Goal: Information Seeking & Learning: Learn about a topic

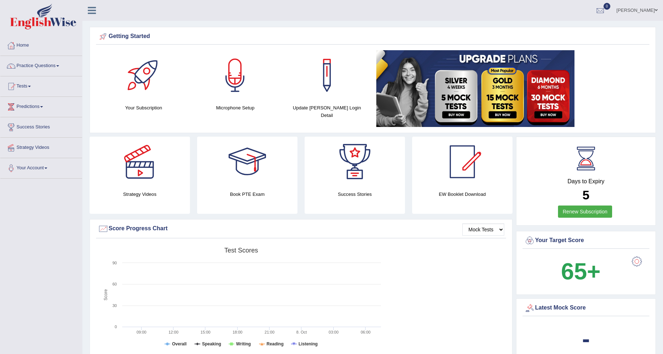
click at [53, 67] on link "Practice Questions" at bounding box center [41, 65] width 82 height 18
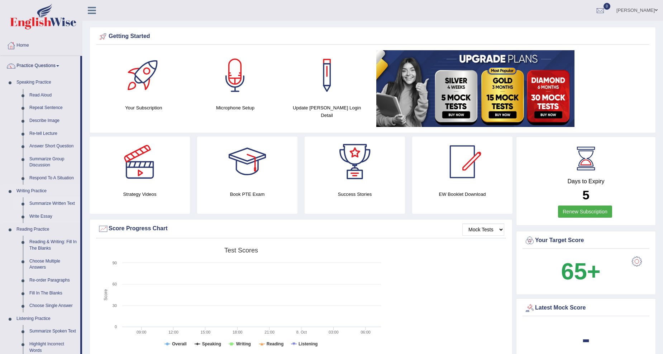
click at [68, 201] on link "Summarize Written Text" at bounding box center [53, 203] width 54 height 13
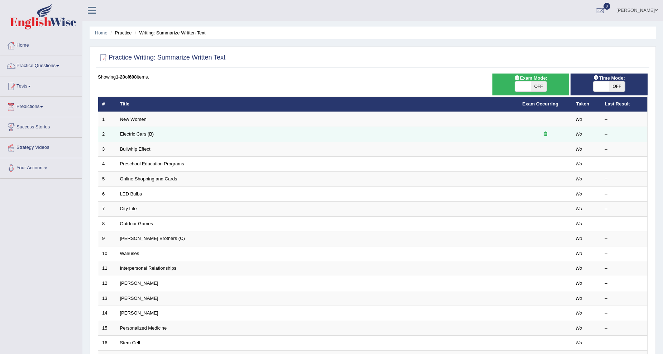
click at [140, 135] on link "Electric Cars (B)" at bounding box center [137, 133] width 34 height 5
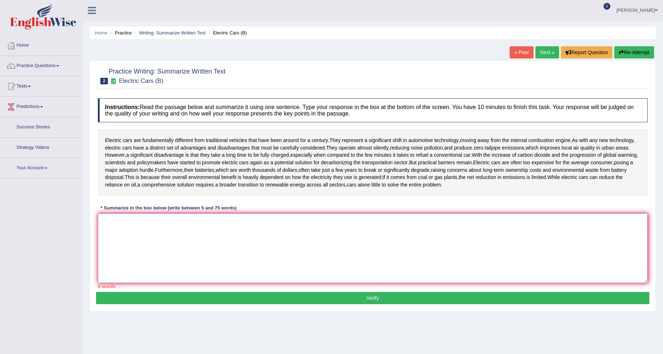
click at [169, 223] on textarea at bounding box center [373, 248] width 550 height 70
